Goal: Book appointment/travel/reservation

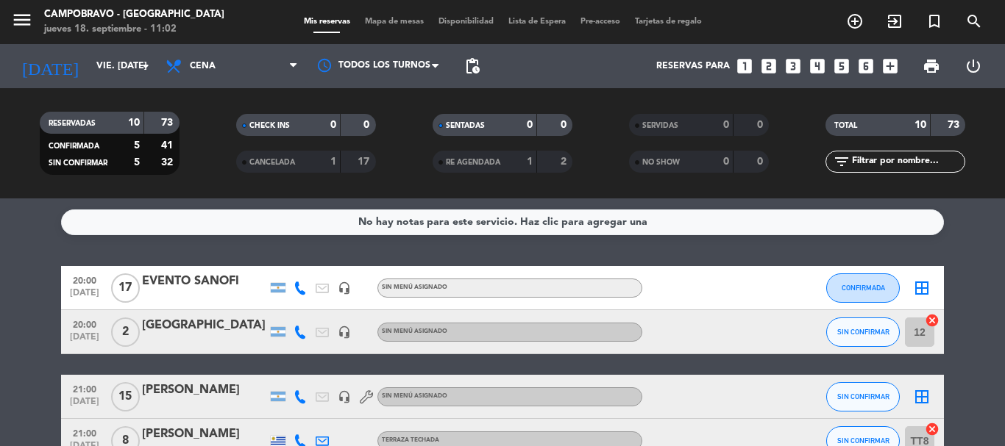
click at [763, 56] on div "Reservas para looks_one looks_two looks_3 looks_4 looks_5 looks_6 add_box" at bounding box center [696, 66] width 418 height 44
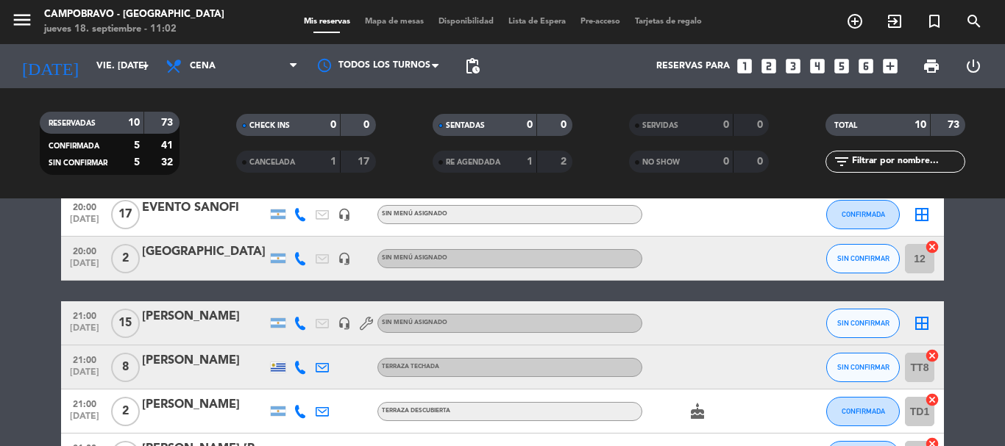
click at [767, 65] on icon "looks_two" at bounding box center [768, 66] width 19 height 19
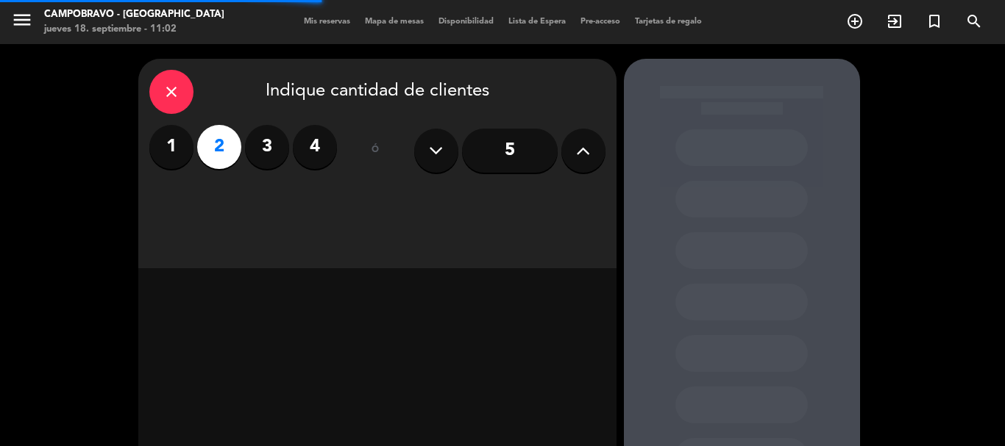
scroll to position [124, 0]
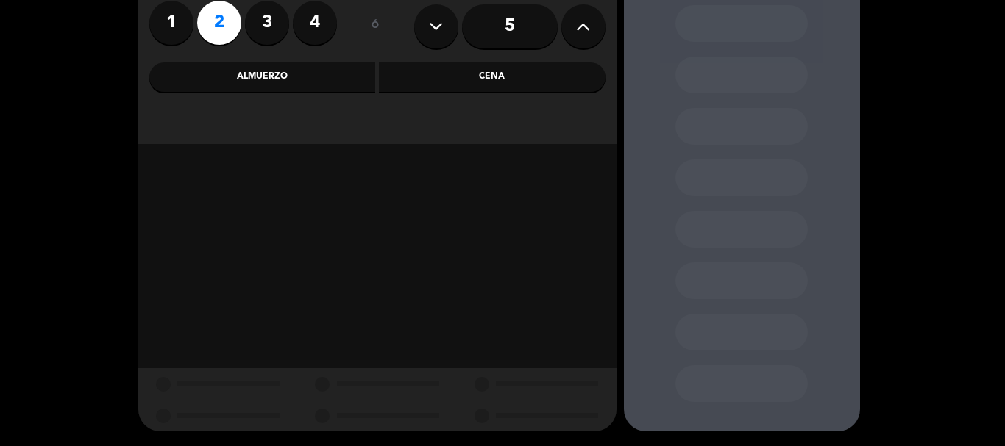
click at [322, 74] on div "Almuerzo" at bounding box center [262, 77] width 227 height 29
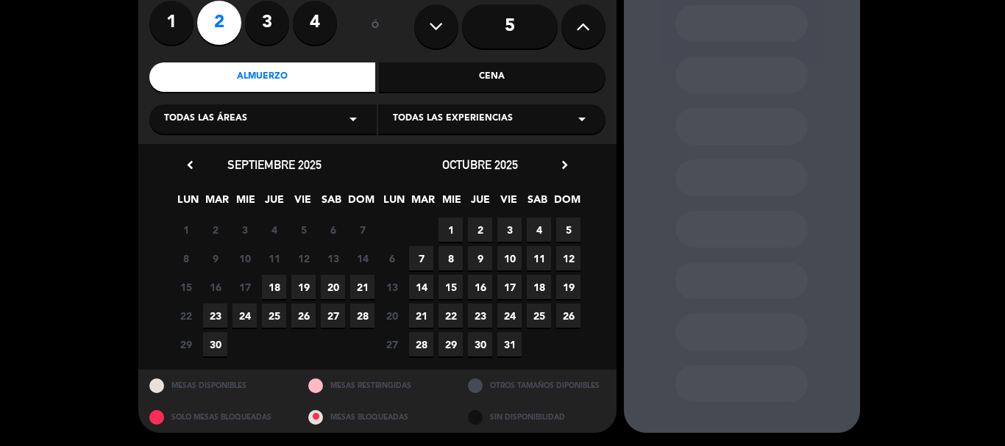
click at [279, 287] on span "18" at bounding box center [274, 287] width 24 height 24
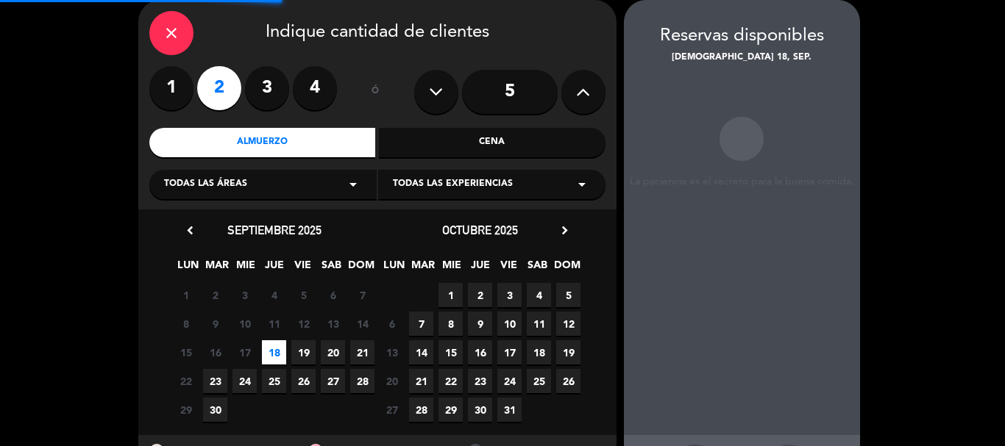
scroll to position [125, 0]
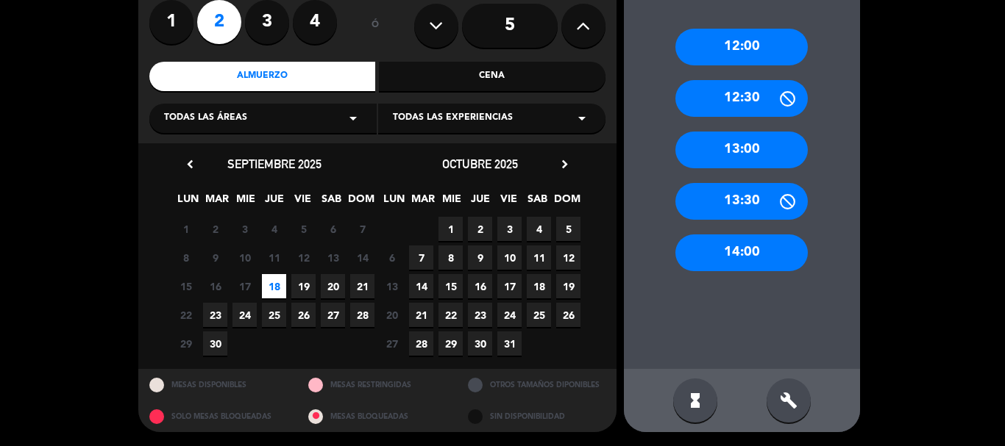
click at [724, 262] on div "14:00" at bounding box center [741, 253] width 132 height 37
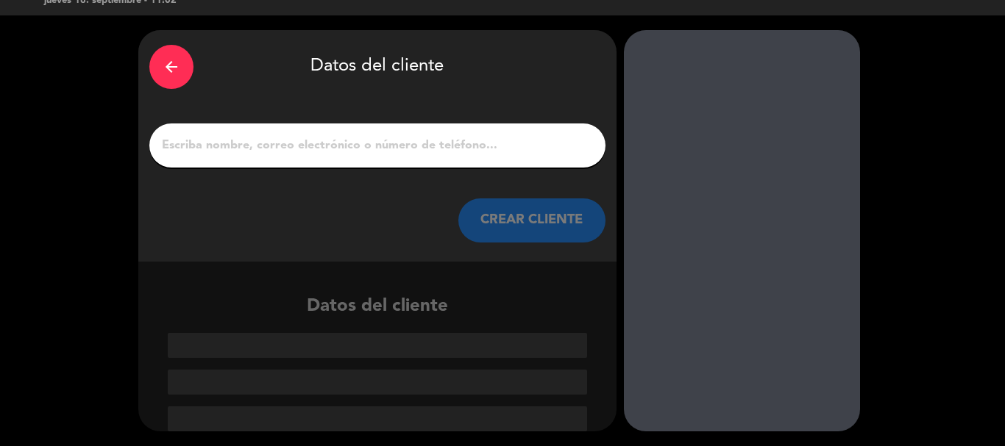
scroll to position [29, 0]
click at [371, 151] on input "1" at bounding box center [377, 145] width 434 height 21
type input "N"
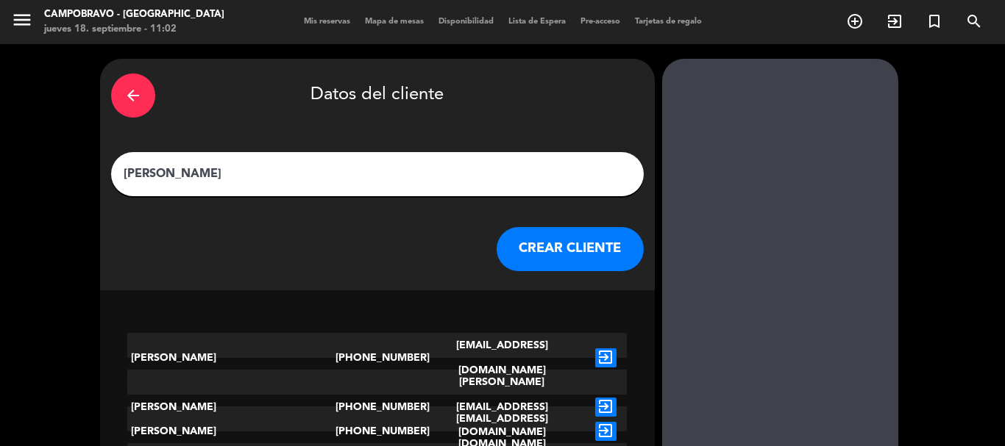
type input "[PERSON_NAME]"
click at [524, 259] on button "CREAR CLIENTE" at bounding box center [569, 249] width 147 height 44
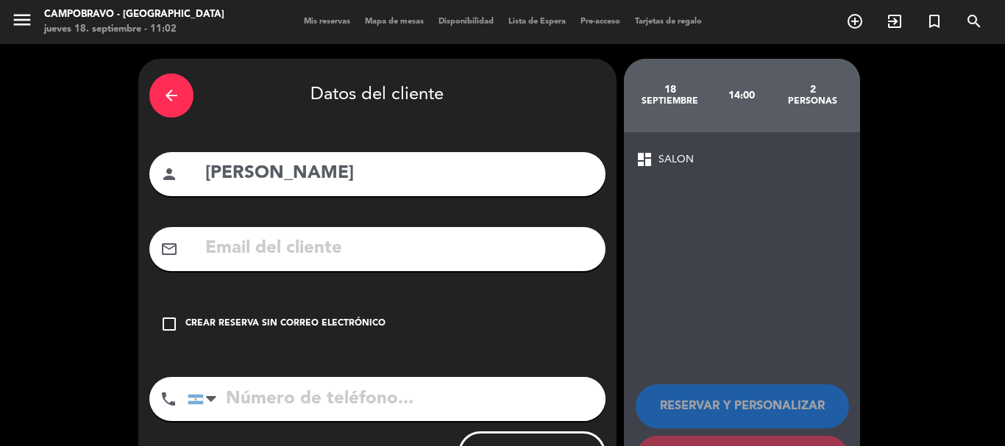
scroll to position [66, 0]
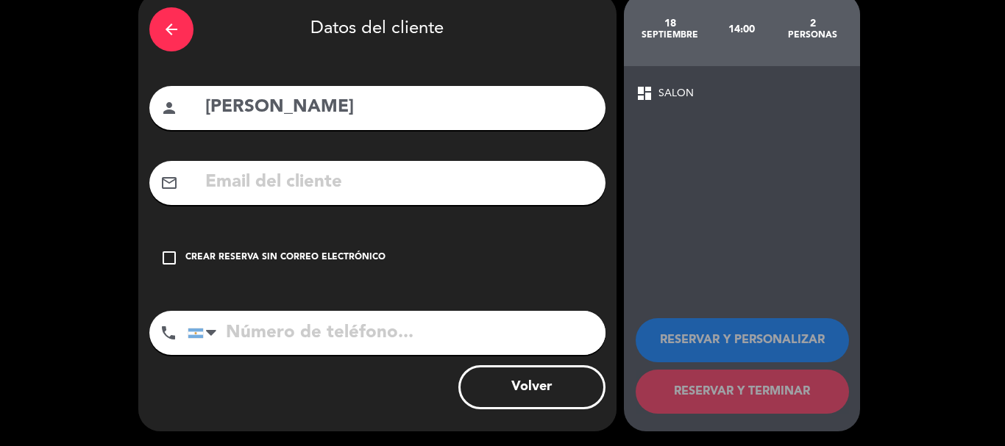
click at [288, 249] on div "check_box_outline_blank Crear reserva sin correo electrónico" at bounding box center [377, 258] width 456 height 44
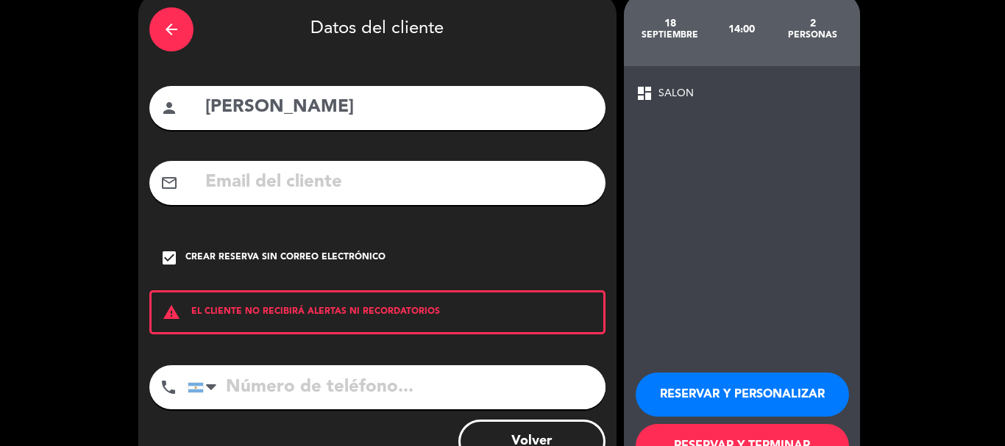
click at [256, 379] on input "tel" at bounding box center [397, 388] width 418 height 44
type input "1144038841"
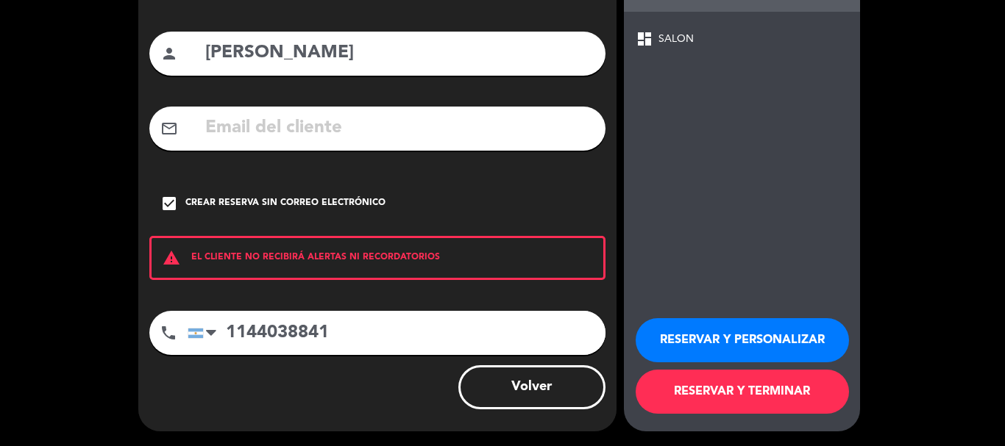
click at [788, 400] on button "RESERVAR Y TERMINAR" at bounding box center [741, 392] width 213 height 44
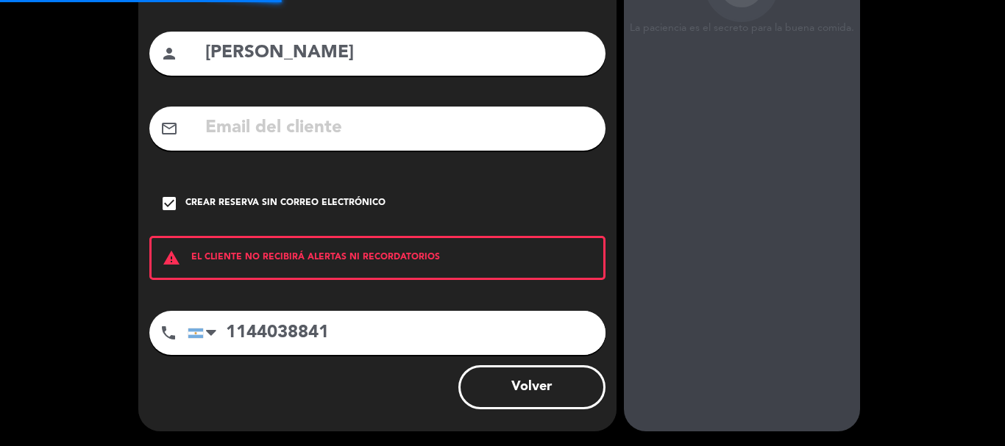
click at [919, 288] on div "arrow_back Datos del cliente person [PERSON_NAME] mail_outline check_box Crear …" at bounding box center [502, 185] width 1005 height 523
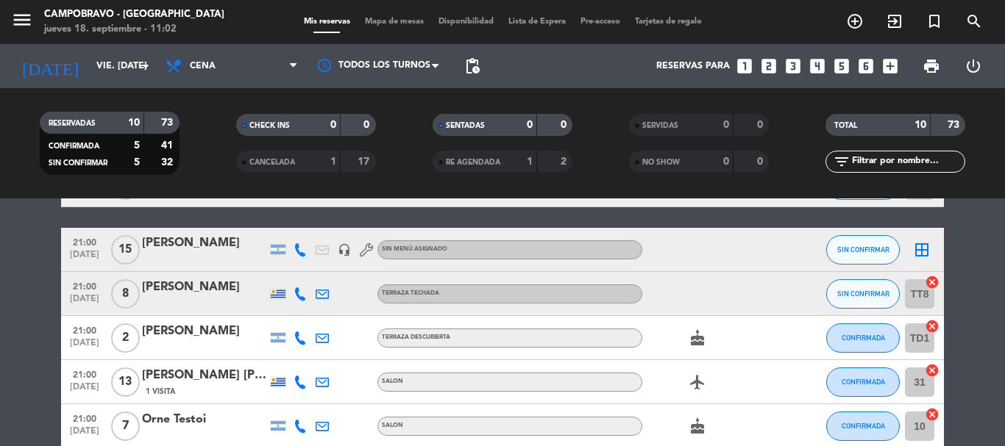
scroll to position [221, 0]
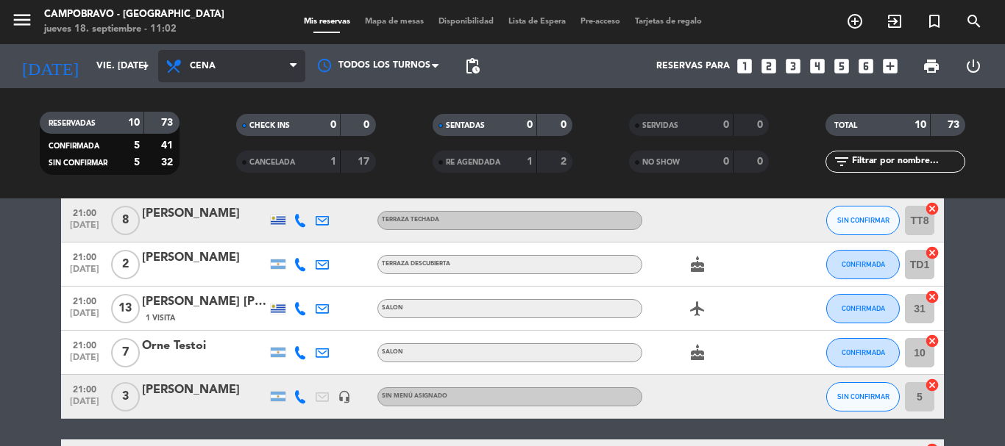
click at [193, 65] on span "Cena" at bounding box center [203, 66] width 26 height 10
click at [204, 63] on span "Cena" at bounding box center [203, 66] width 26 height 10
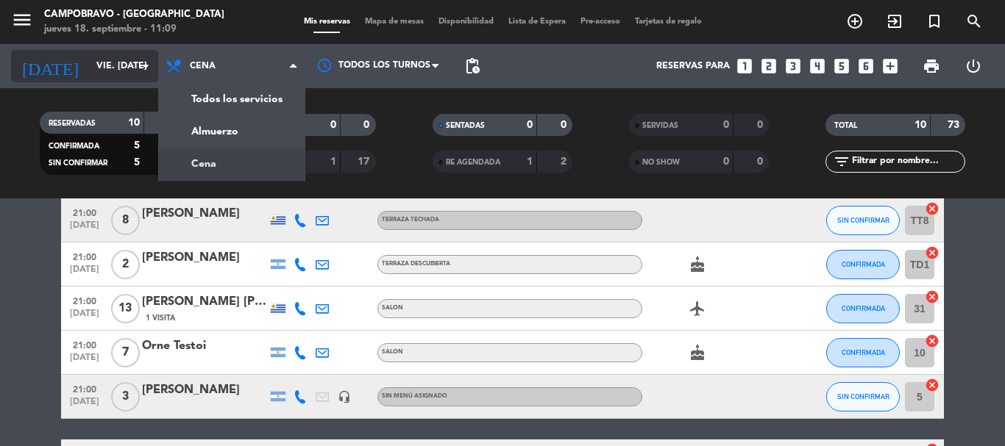
click at [98, 72] on input "vie. [DATE]" at bounding box center [151, 66] width 124 height 25
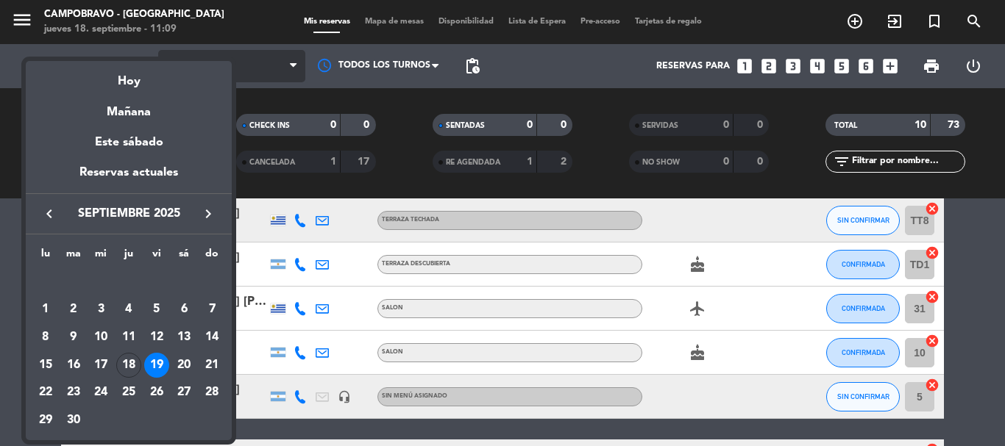
drag, startPoint x: 151, startPoint y: 85, endPoint x: 170, endPoint y: 75, distance: 21.4
click at [151, 84] on div "Hoy" at bounding box center [129, 76] width 206 height 30
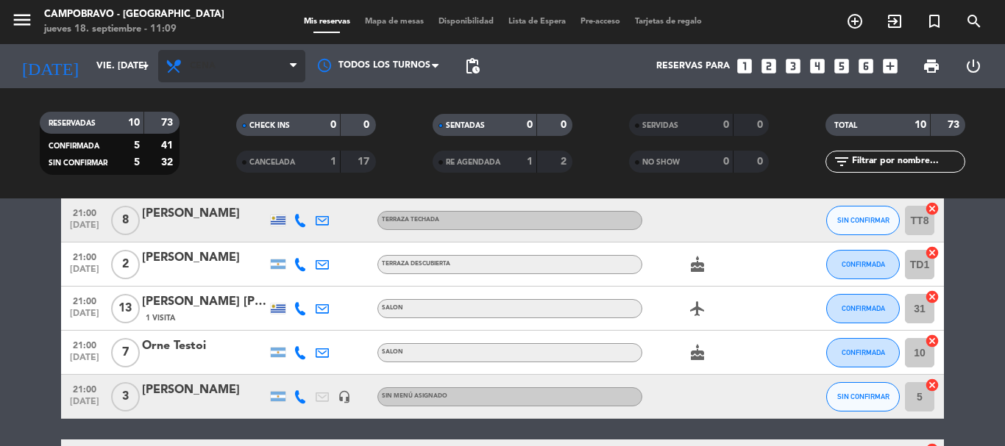
type input "[DEMOGRAPHIC_DATA] [DATE]"
click at [207, 63] on span "Cena" at bounding box center [203, 66] width 26 height 10
click at [217, 61] on span "Cena" at bounding box center [231, 66] width 147 height 32
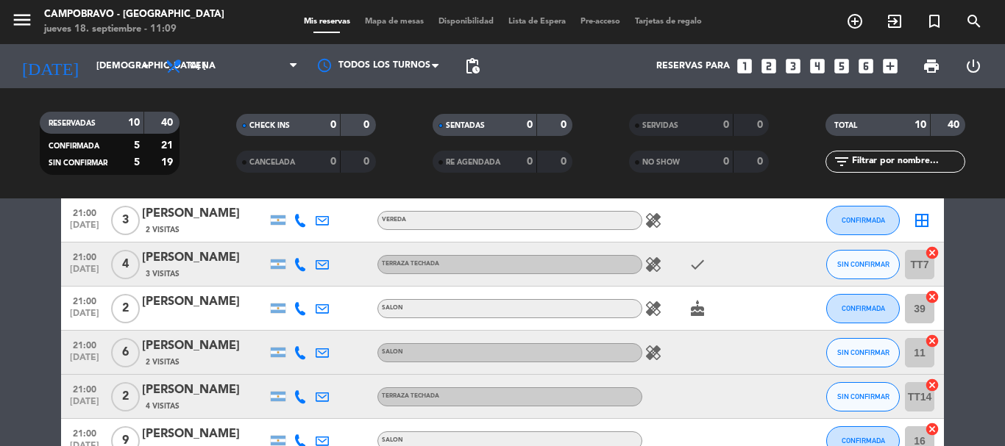
click at [229, 49] on div "Todos los servicios Almuerzo Cena Cena Todos los servicios Almuerzo Cena" at bounding box center [231, 66] width 147 height 44
click at [229, 65] on span "Cena" at bounding box center [231, 66] width 147 height 32
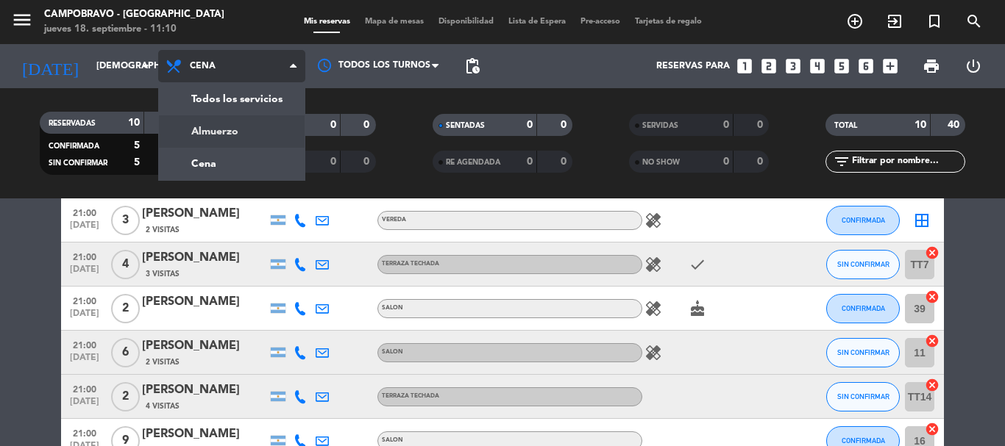
click at [232, 129] on div "menu Campobravo - [GEOGRAPHIC_DATA] jueves 18. septiembre - 11:10 Mis reservas …" at bounding box center [502, 99] width 1005 height 199
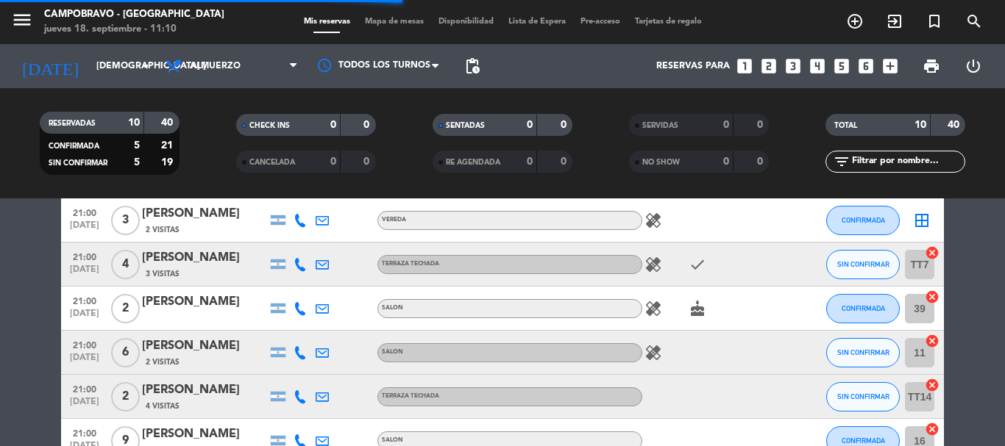
scroll to position [46, 0]
